Goal: Register for event/course

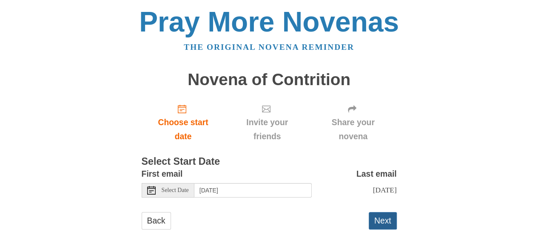
click at [387, 229] on button "Next" at bounding box center [382, 220] width 28 height 17
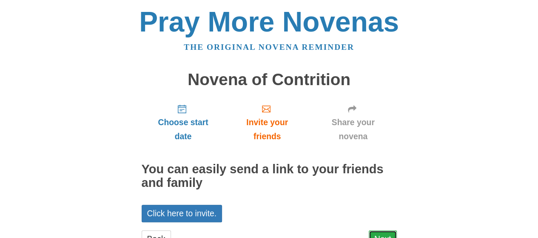
click at [386, 233] on link "Next" at bounding box center [382, 238] width 28 height 17
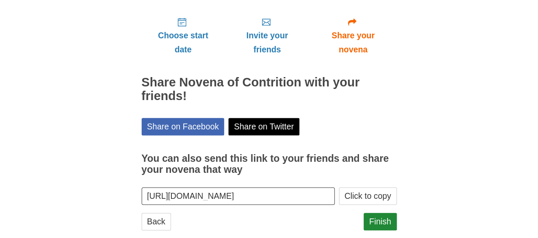
scroll to position [103, 0]
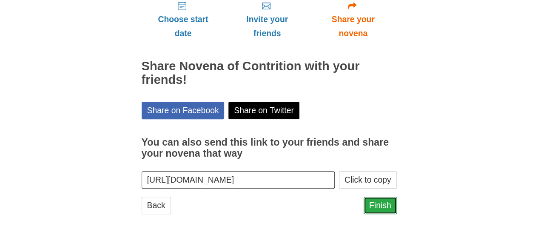
click at [394, 206] on link "Finish" at bounding box center [379, 204] width 33 height 17
